Goal: Find specific page/section: Find specific page/section

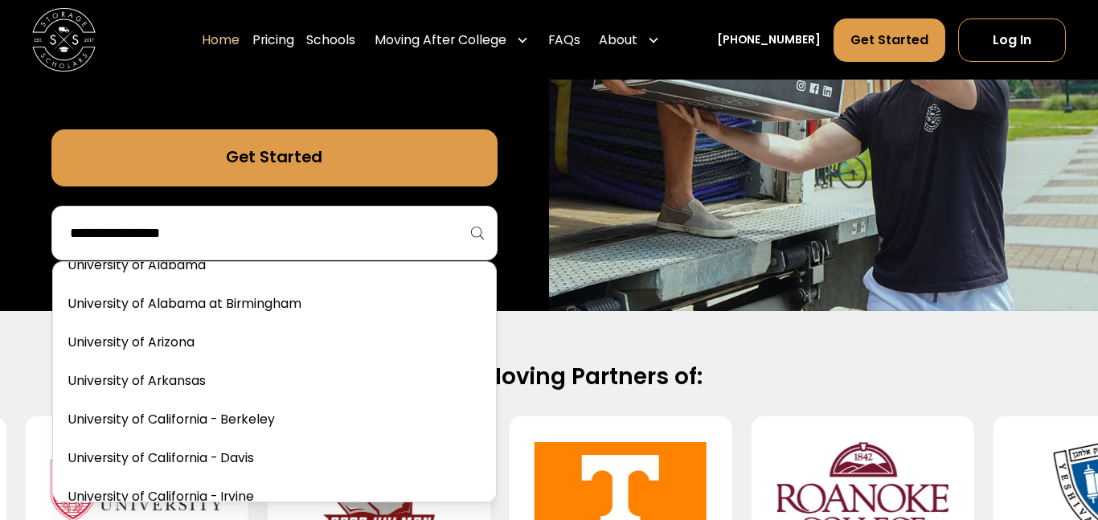
scroll to position [7122, 0]
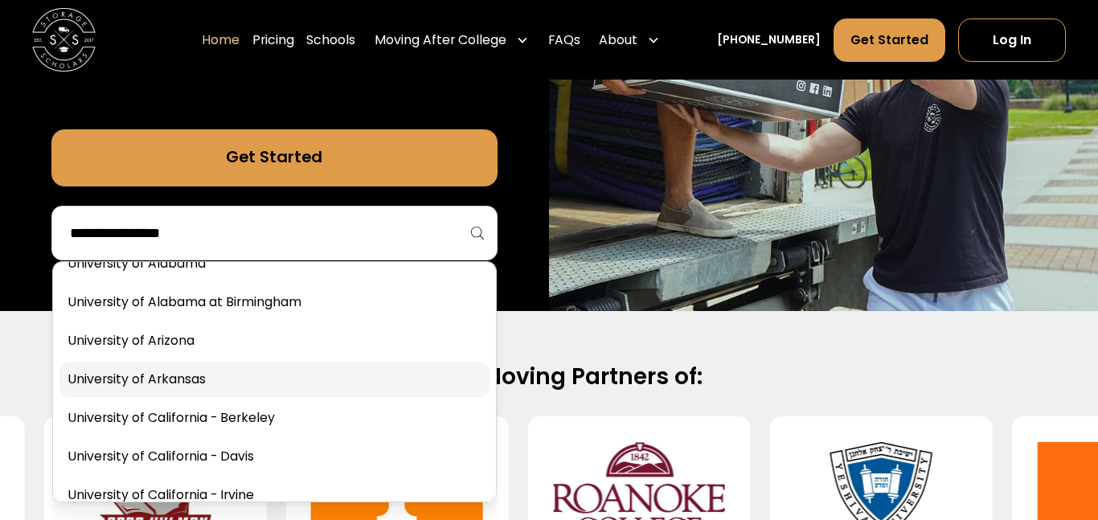
click at [219, 387] on link at bounding box center [274, 379] width 430 height 35
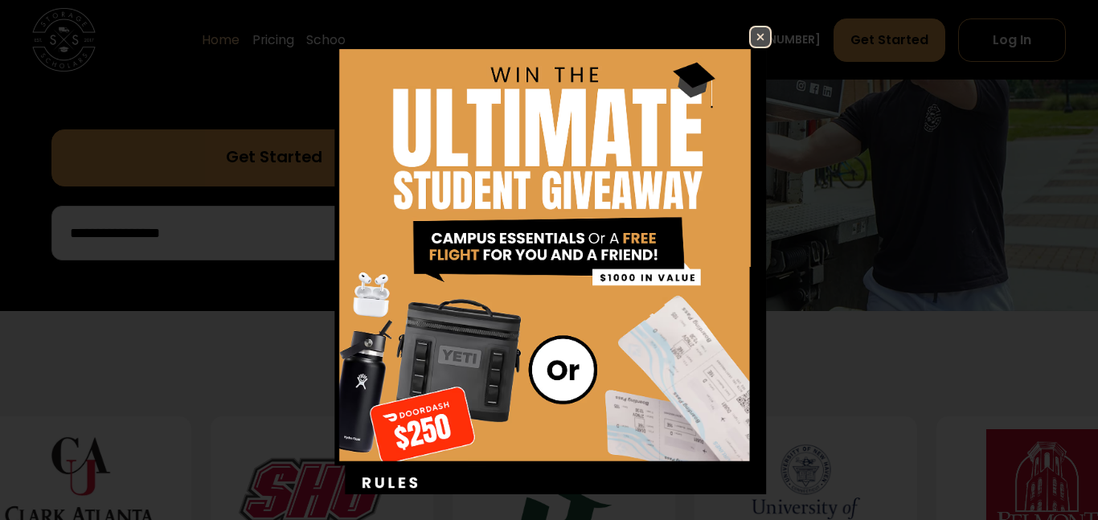
scroll to position [662, 0]
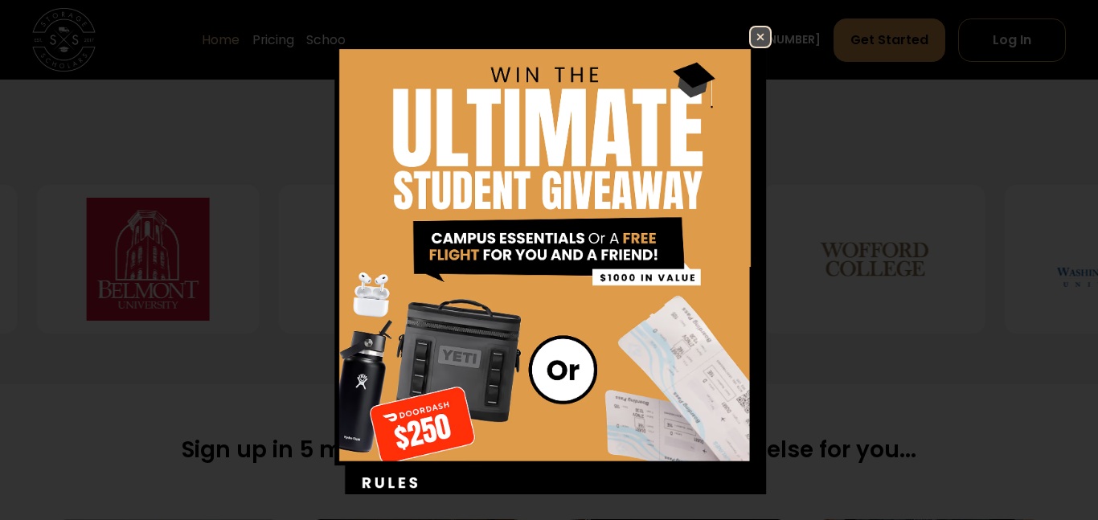
click at [755, 31] on img at bounding box center [760, 36] width 19 height 19
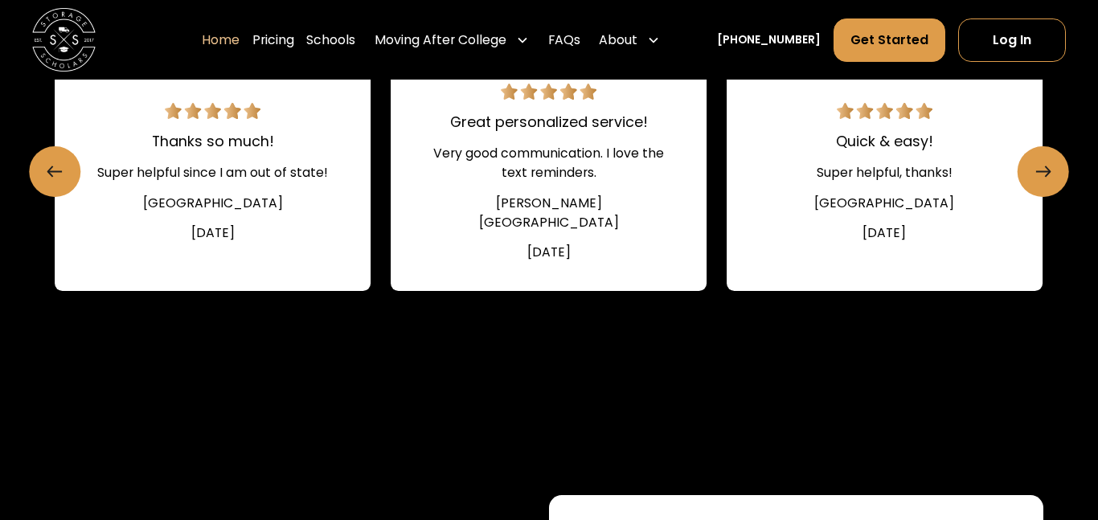
scroll to position [2308, 0]
